Goal: Information Seeking & Learning: Compare options

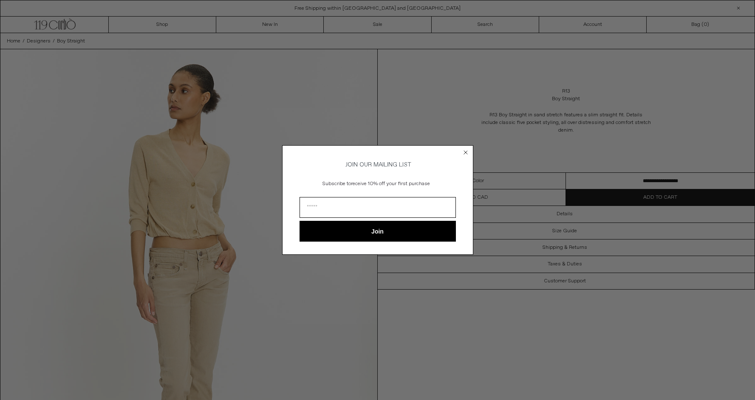
click at [468, 153] on circle "Close dialog" at bounding box center [466, 152] width 8 height 8
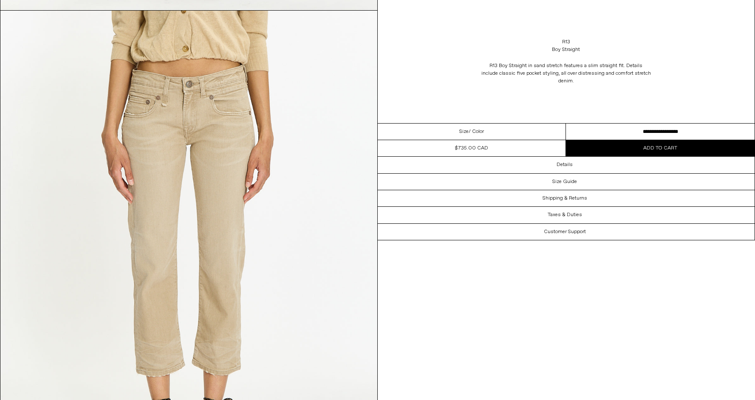
scroll to position [510, 0]
click at [567, 42] on link "R13" at bounding box center [566, 42] width 8 height 8
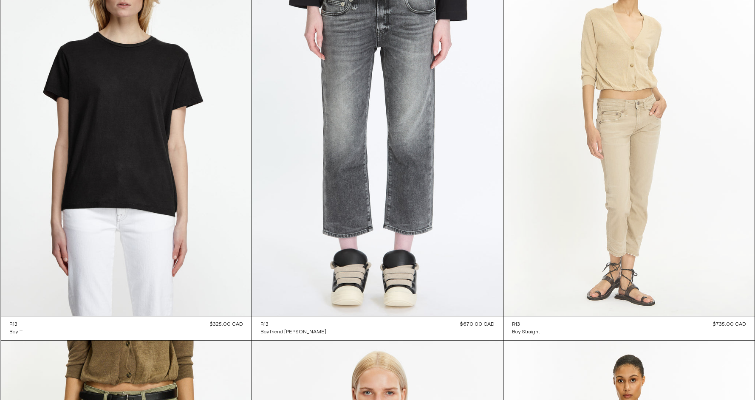
scroll to position [4129, 0]
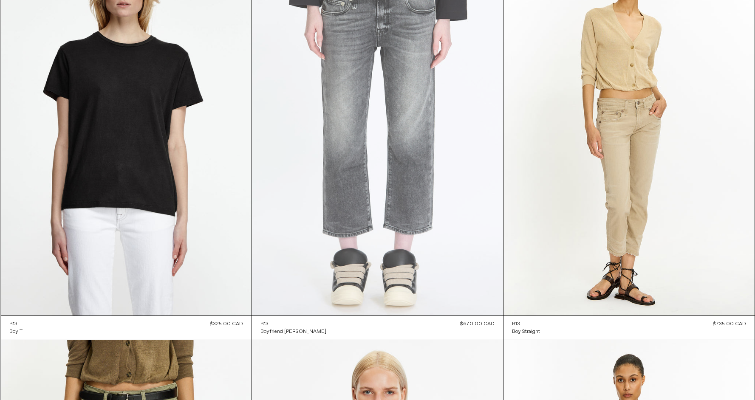
click at [390, 145] on at bounding box center [377, 127] width 251 height 377
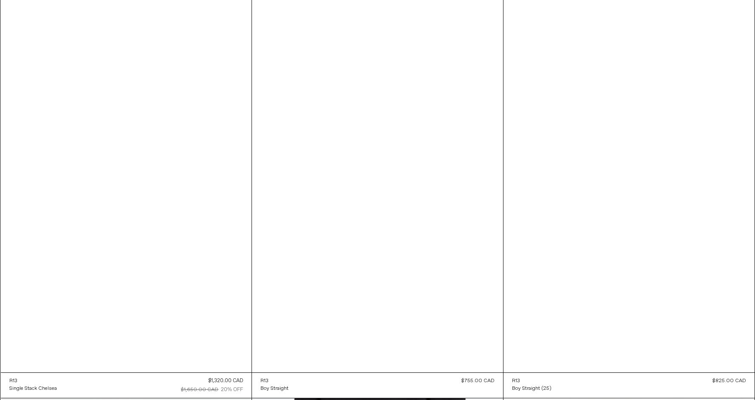
scroll to position [3670, 0]
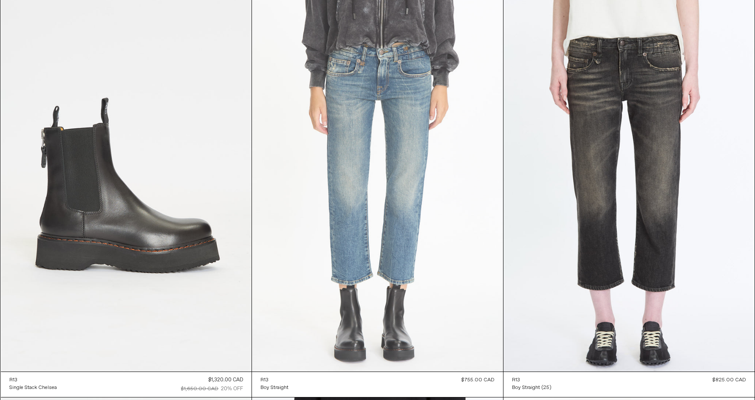
click at [355, 111] on at bounding box center [377, 183] width 251 height 377
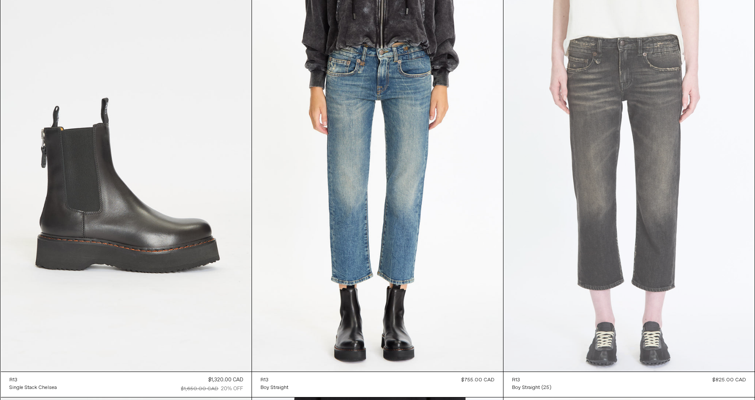
click at [647, 255] on at bounding box center [629, 183] width 251 height 377
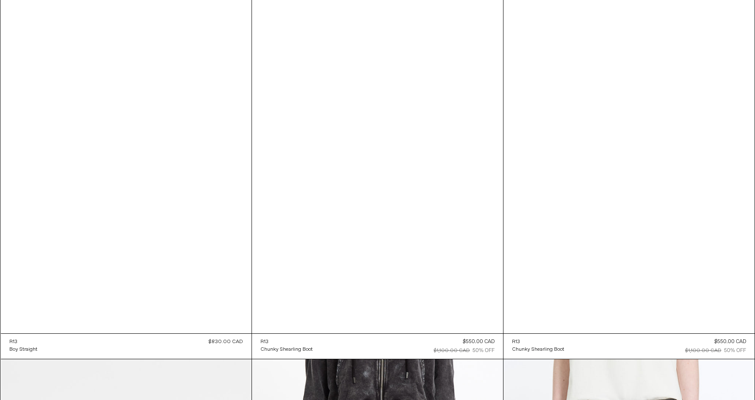
scroll to position [3317, 0]
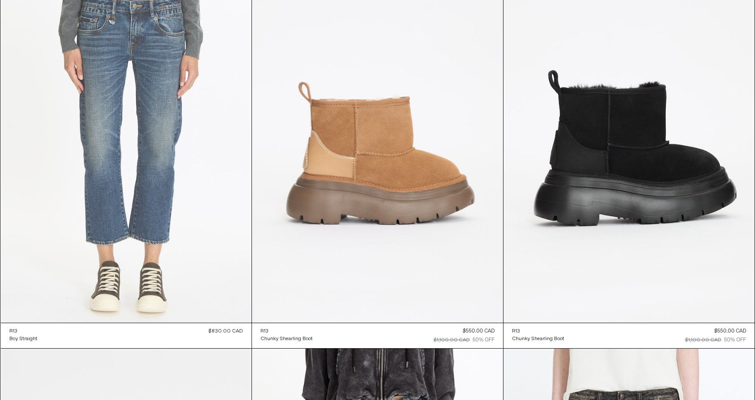
click at [158, 193] on at bounding box center [126, 134] width 251 height 377
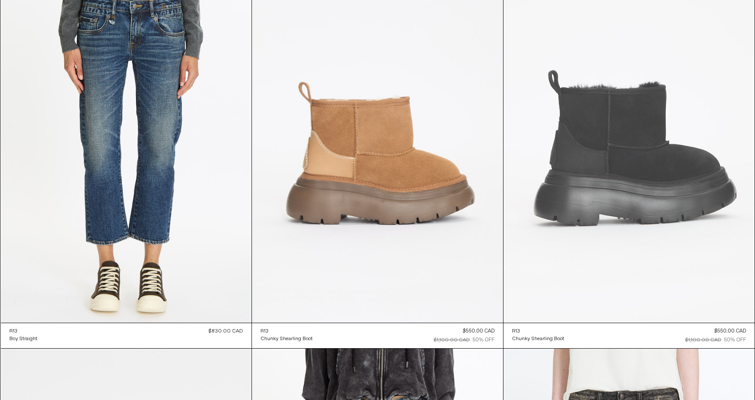
click at [586, 213] on at bounding box center [629, 134] width 251 height 377
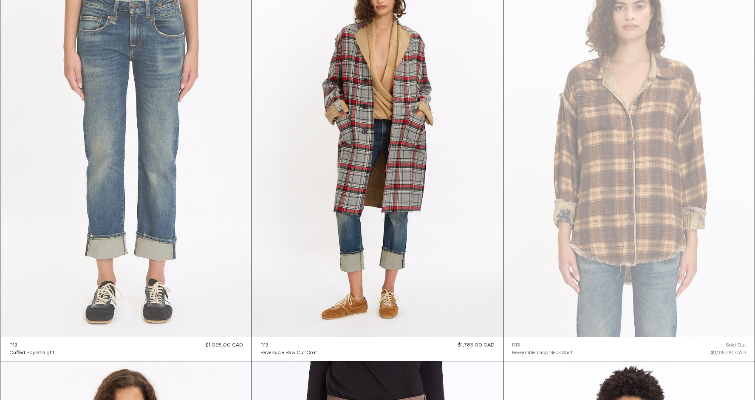
scroll to position [91, 0]
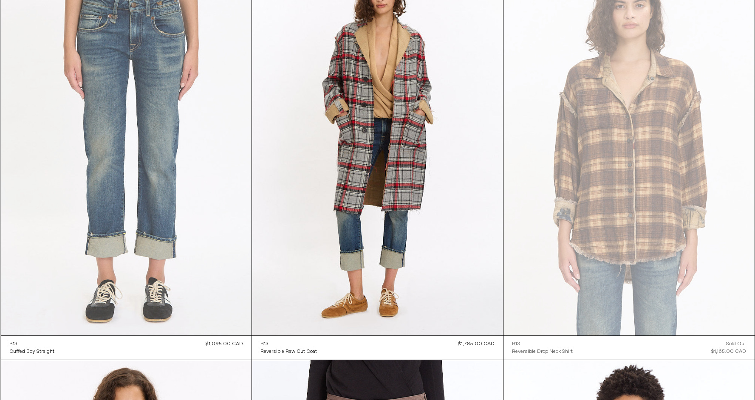
click at [100, 102] on at bounding box center [126, 147] width 251 height 377
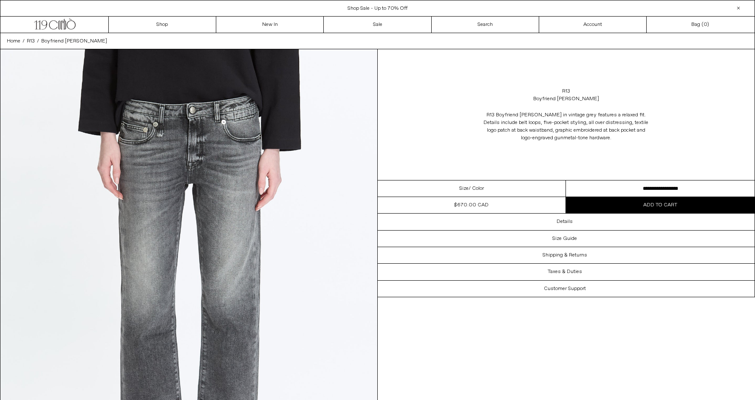
click at [640, 184] on select "**********" at bounding box center [660, 189] width 189 height 17
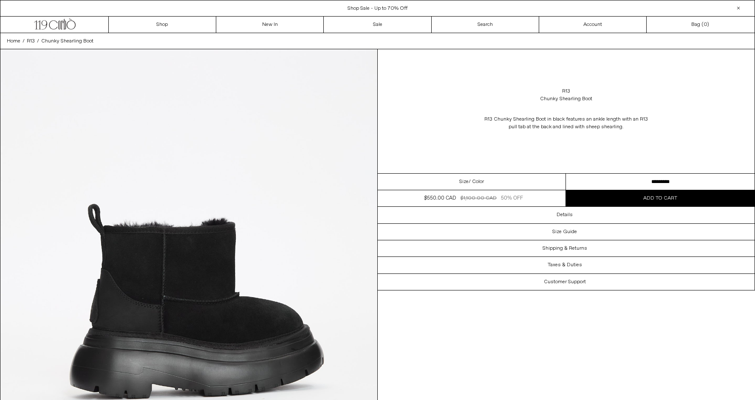
click at [586, 182] on select "**********" at bounding box center [660, 182] width 189 height 17
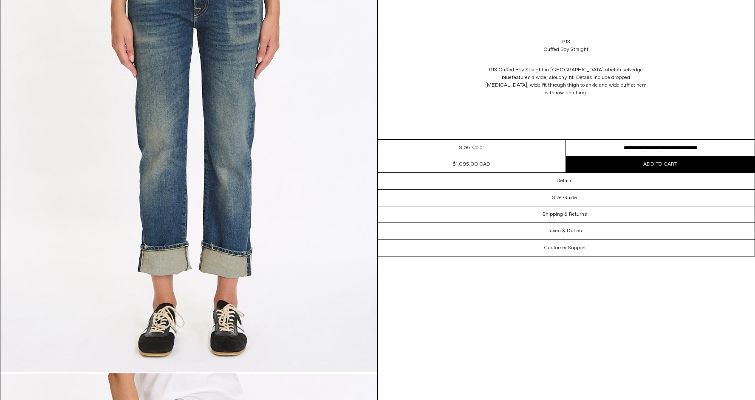
scroll to position [147, 0]
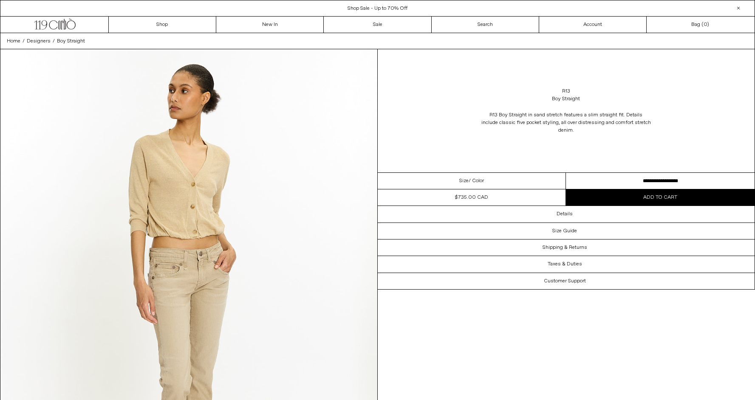
scroll to position [510, 0]
